Goal: Task Accomplishment & Management: Manage account settings

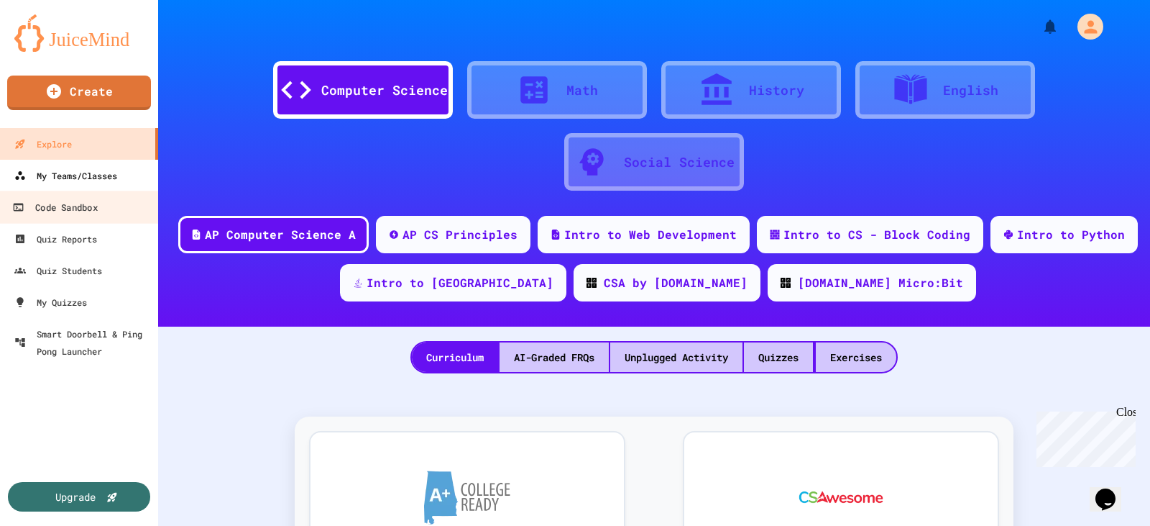
click at [129, 176] on link "My Teams/Classes" at bounding box center [79, 176] width 158 height 32
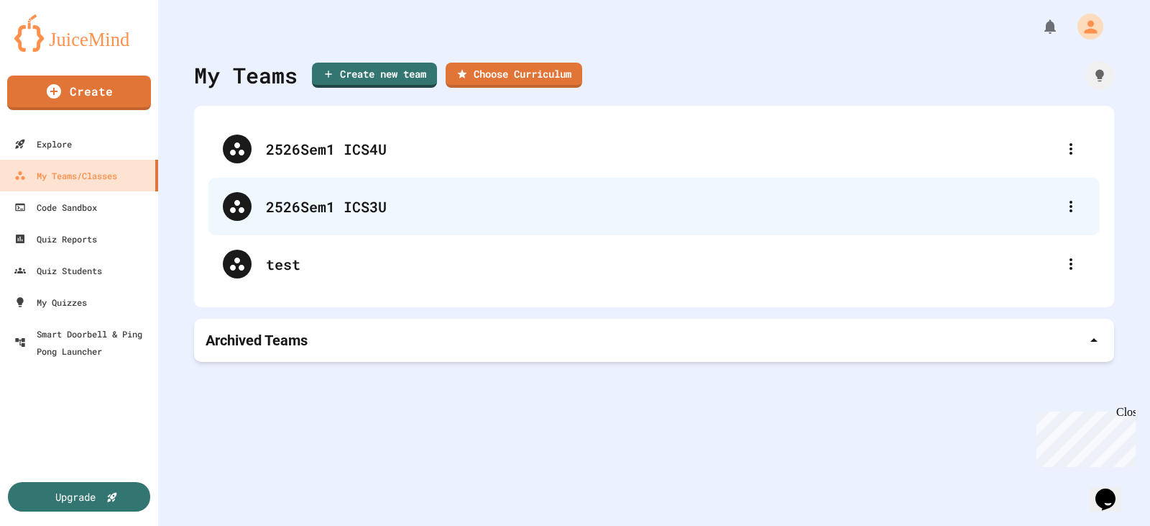
click at [376, 216] on div "2526Sem1 ICS3U" at bounding box center [661, 207] width 791 height 22
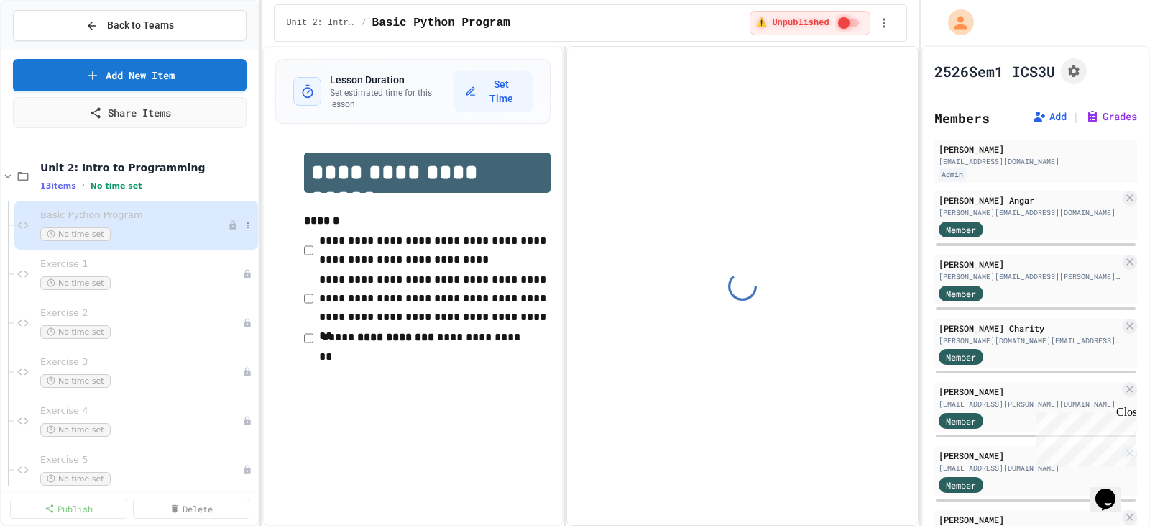
click at [142, 214] on span "Basic Python Program" at bounding box center [134, 215] width 188 height 12
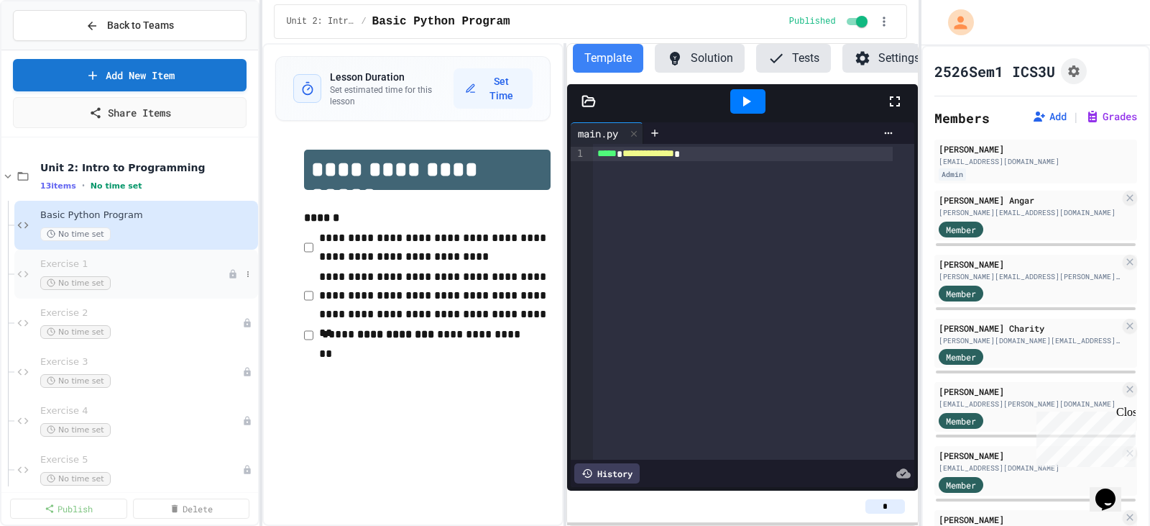
click at [160, 263] on span "Exercise 1" at bounding box center [134, 264] width 188 height 12
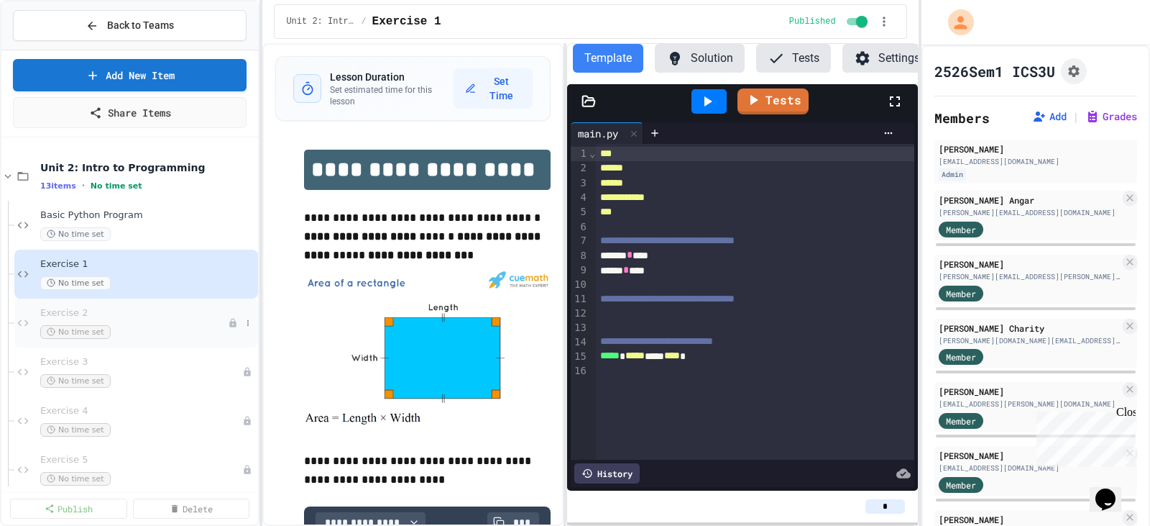
click at [152, 313] on span "Exercise 2" at bounding box center [134, 313] width 188 height 12
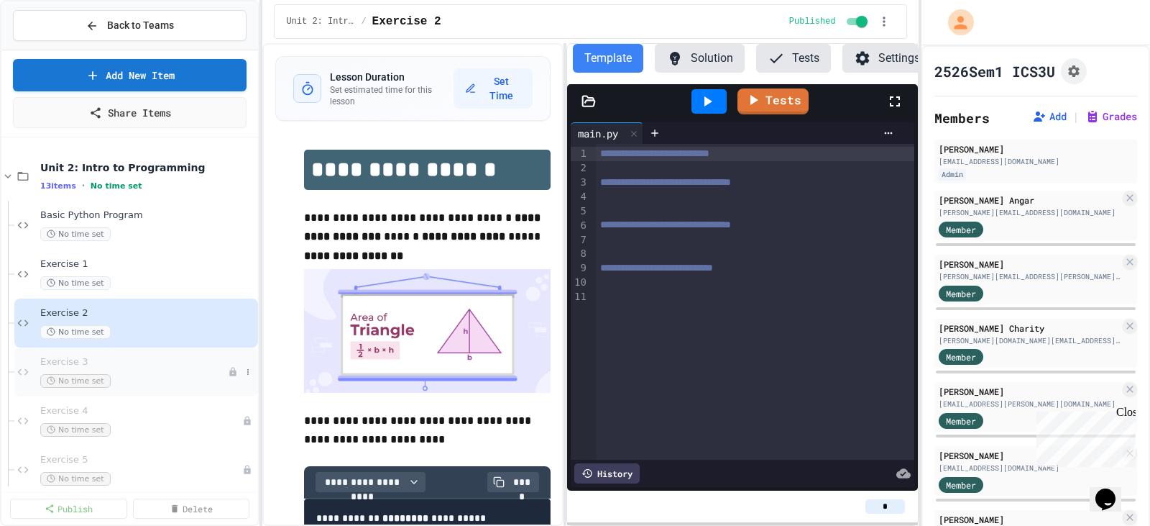
click at [168, 349] on div "No time set" at bounding box center [134, 381] width 188 height 14
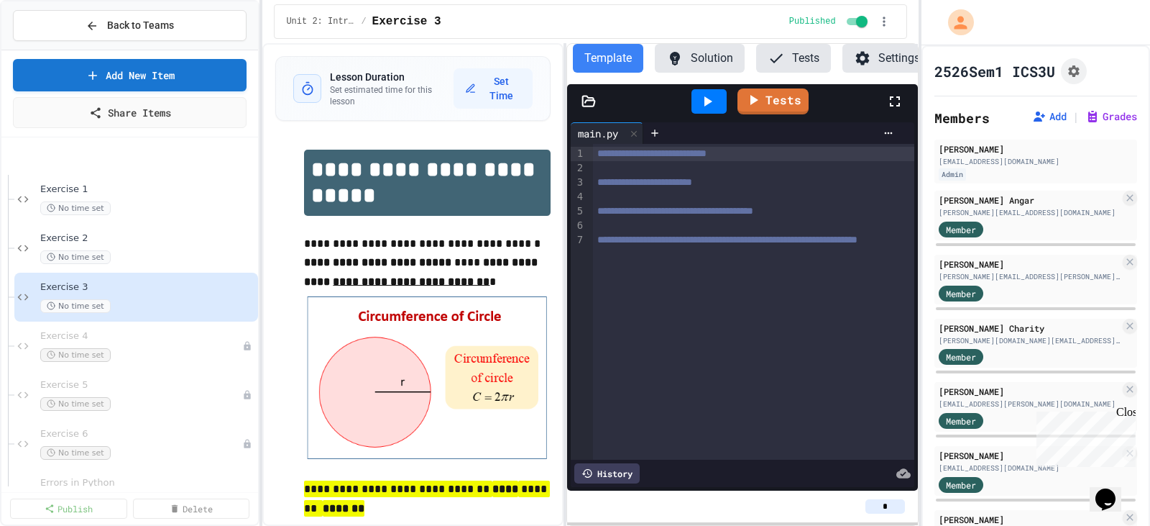
scroll to position [216, 0]
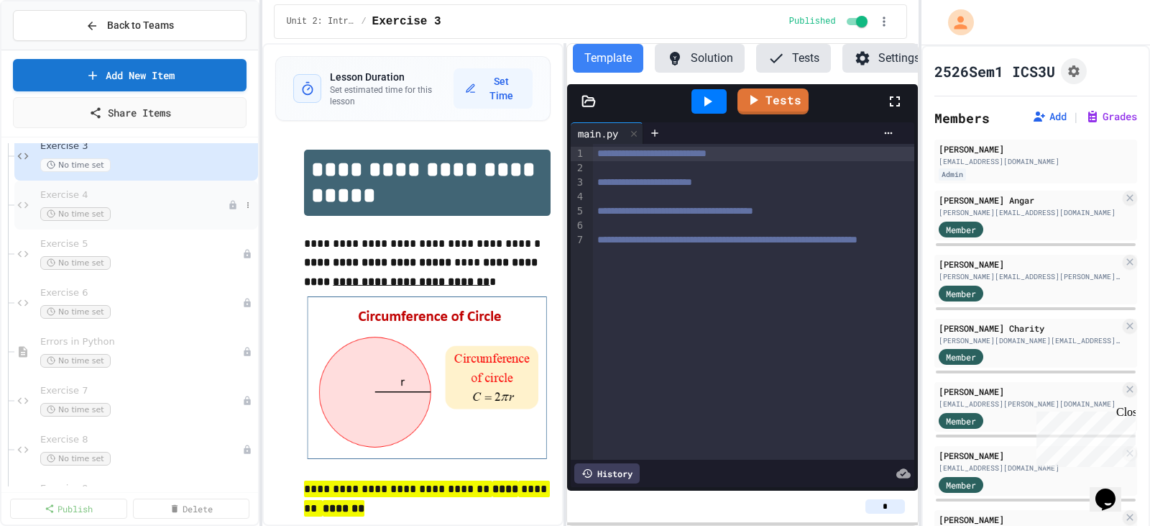
click at [148, 212] on div "No time set" at bounding box center [134, 214] width 188 height 14
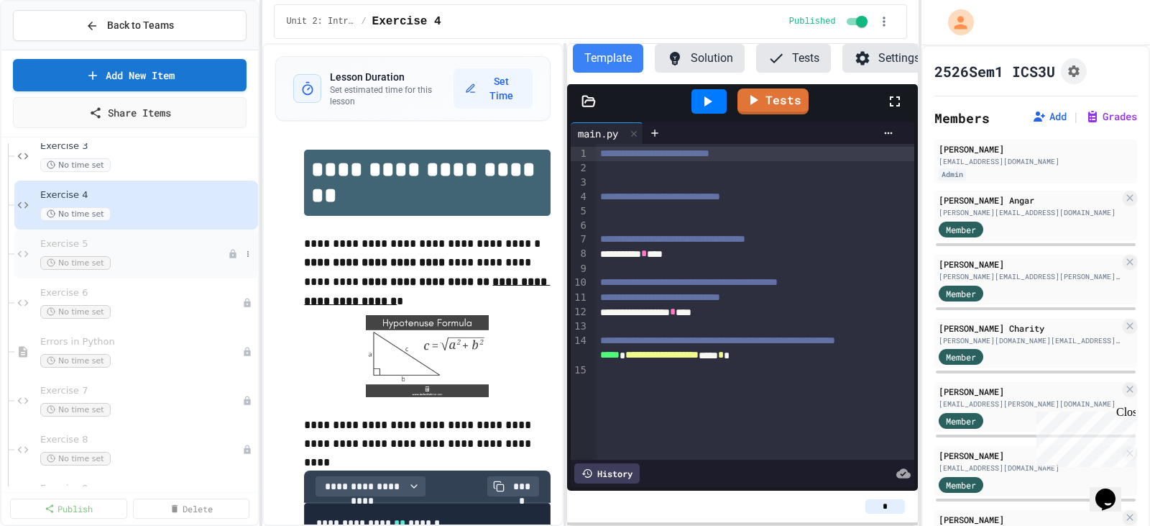
click at [167, 248] on span "Exercise 5" at bounding box center [134, 244] width 188 height 12
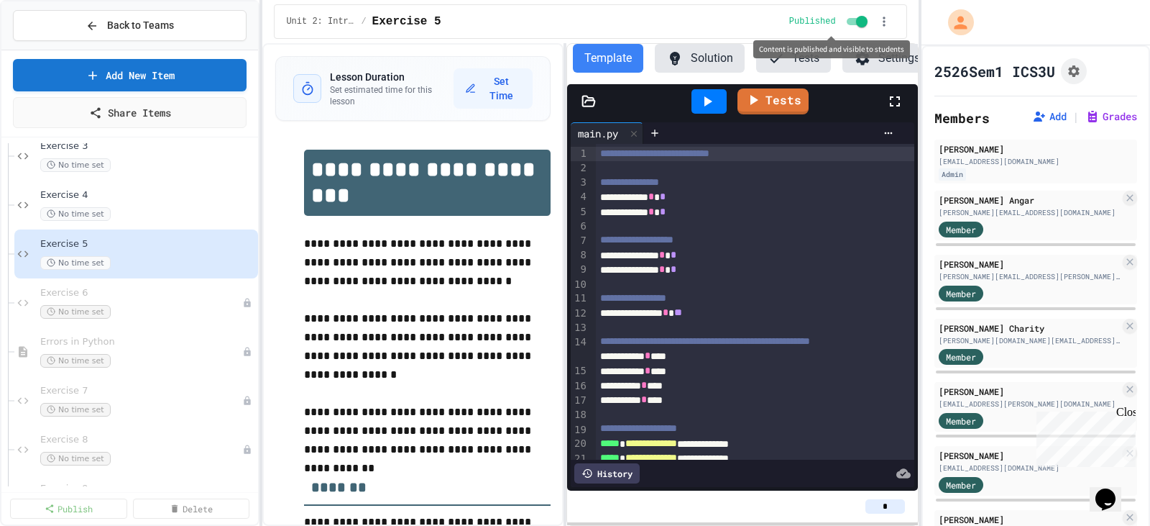
scroll to position [0, 9]
click at [149, 312] on div "No time set" at bounding box center [134, 312] width 188 height 14
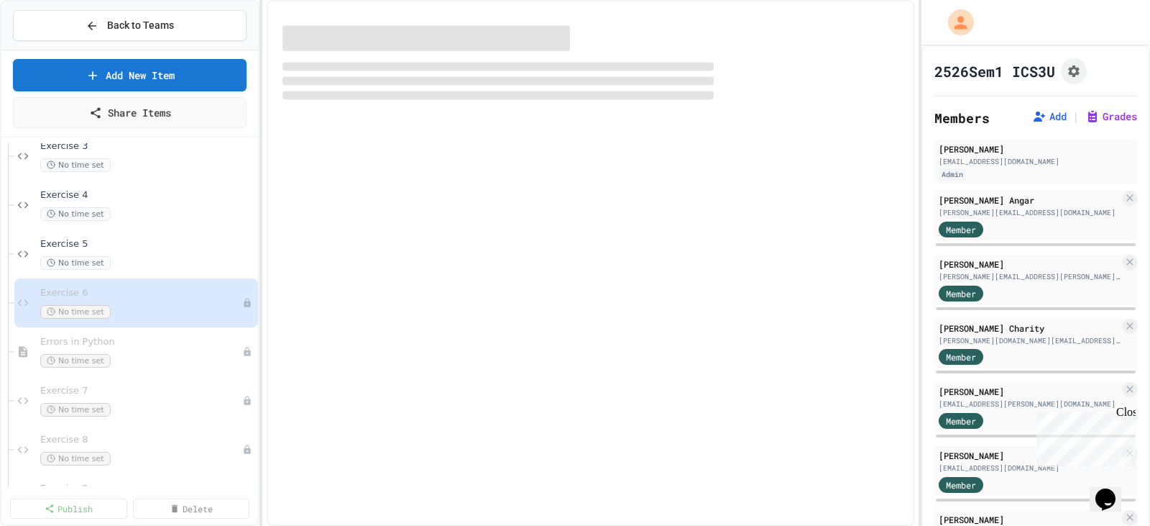
select select "*******"
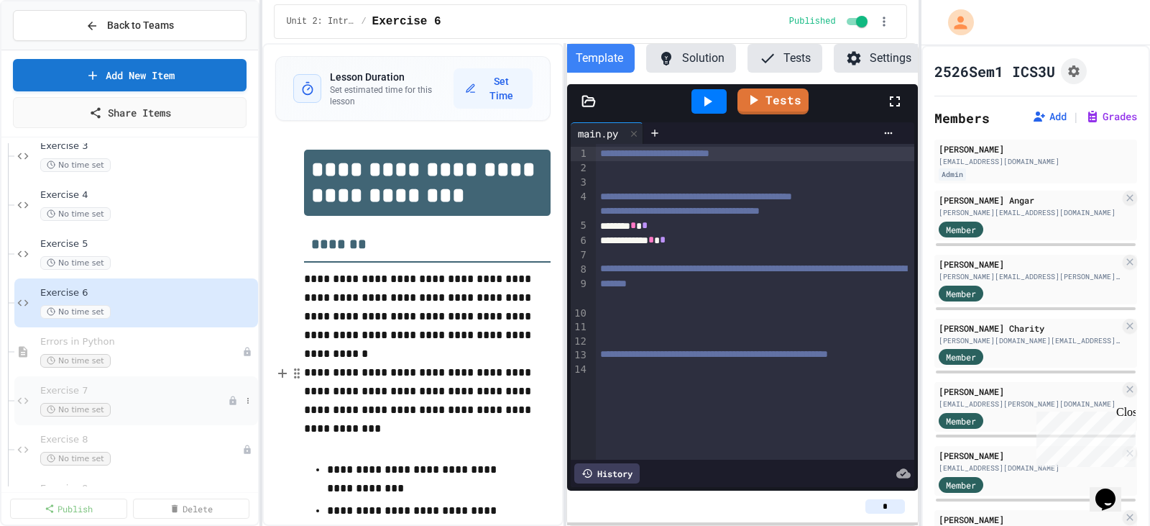
scroll to position [359, 0]
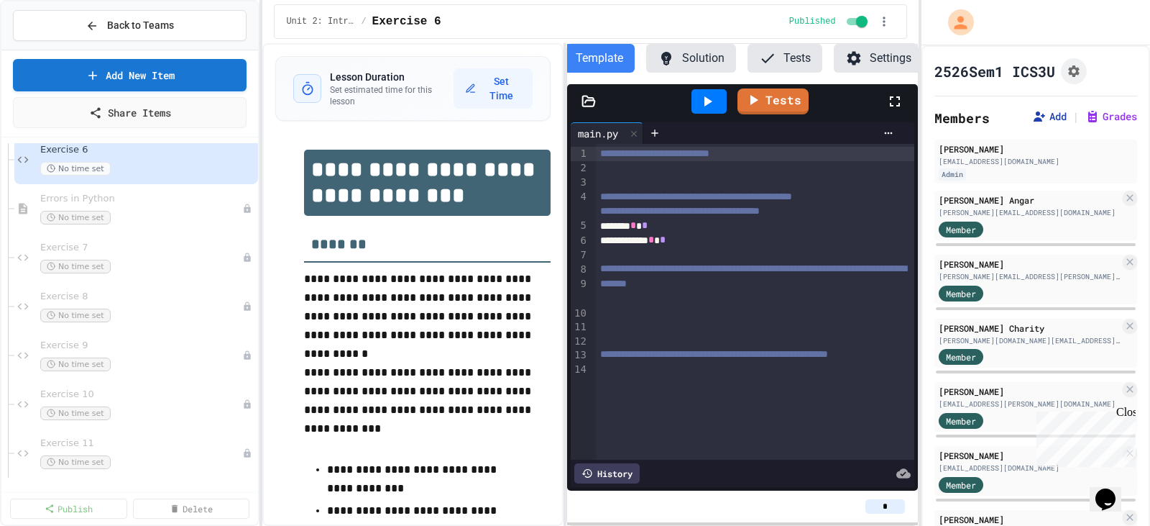
click at [766, 115] on button "Add" at bounding box center [1049, 116] width 35 height 14
